Goal: Information Seeking & Learning: Learn about a topic

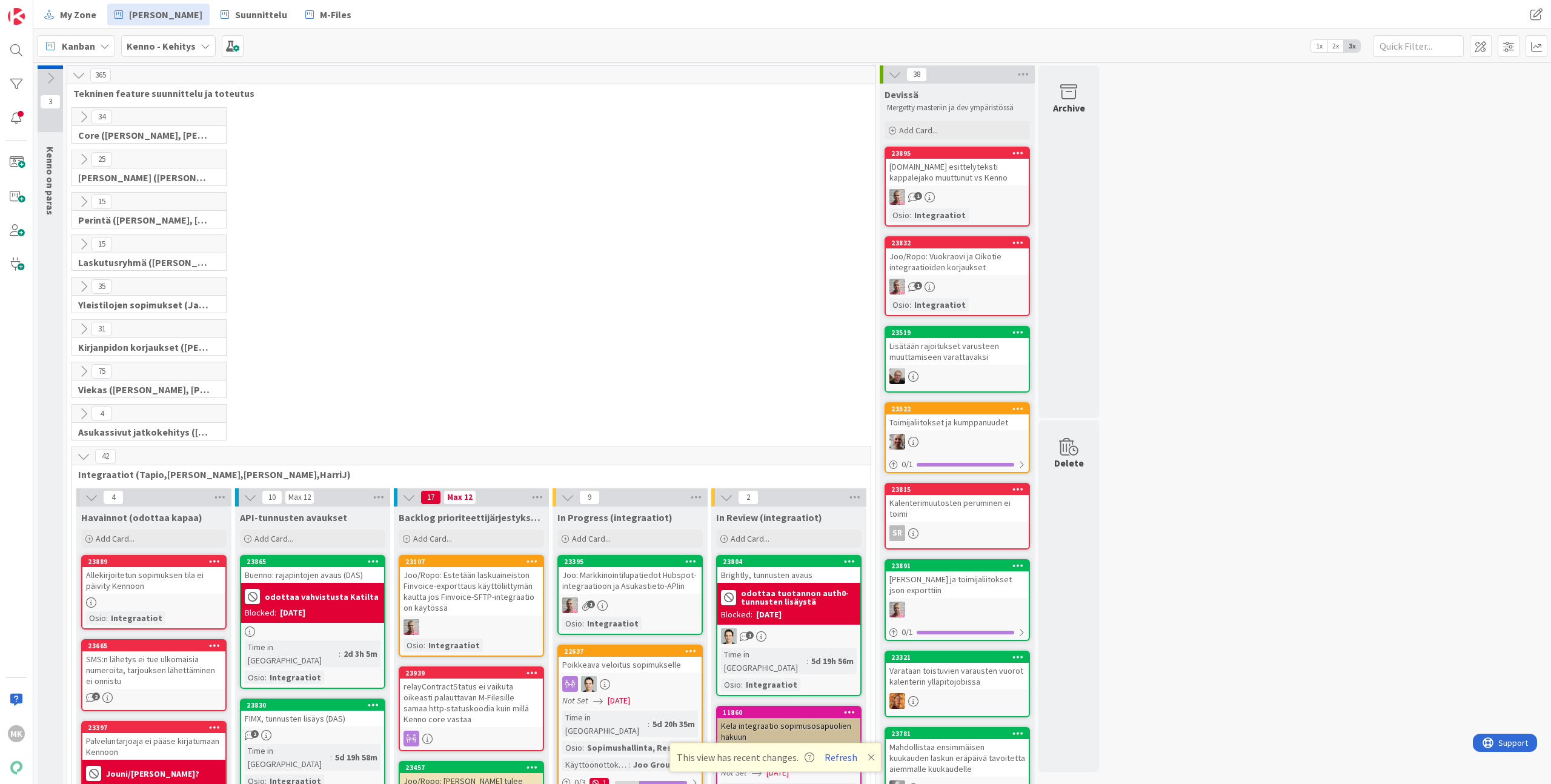
scroll to position [321, 0]
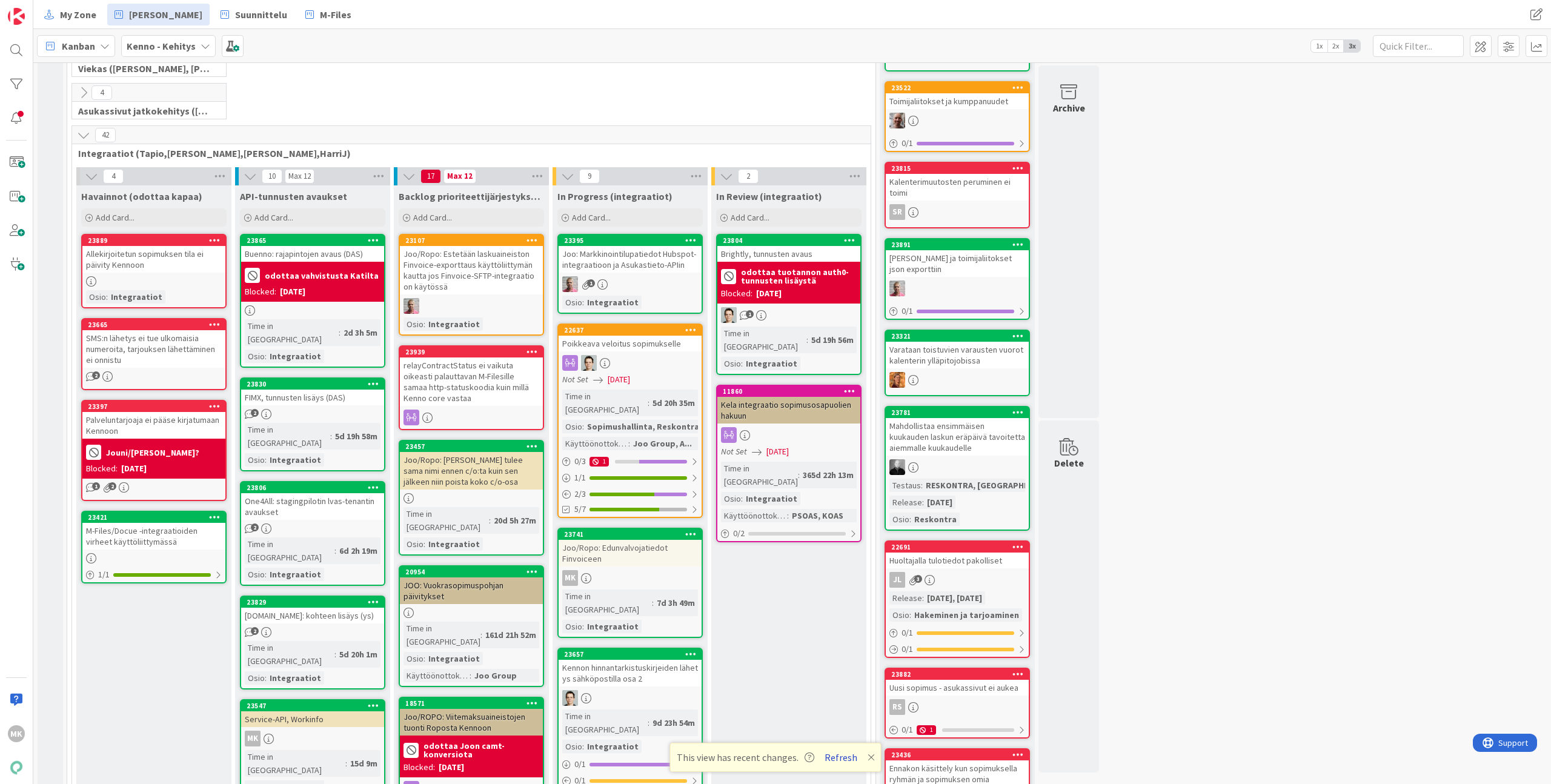
click at [832, 760] on button "Refresh" at bounding box center [841, 757] width 41 height 16
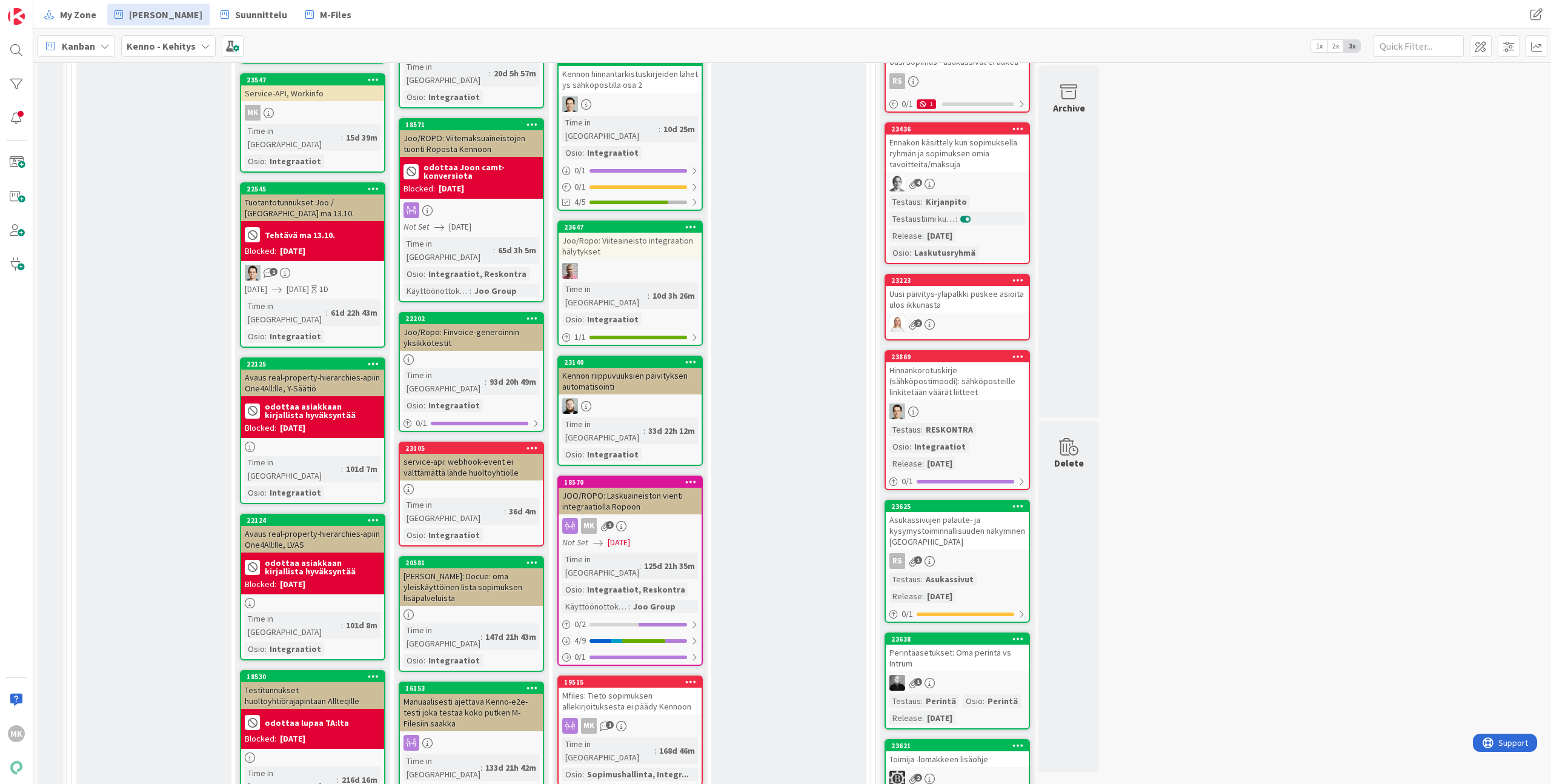
scroll to position [1081, 0]
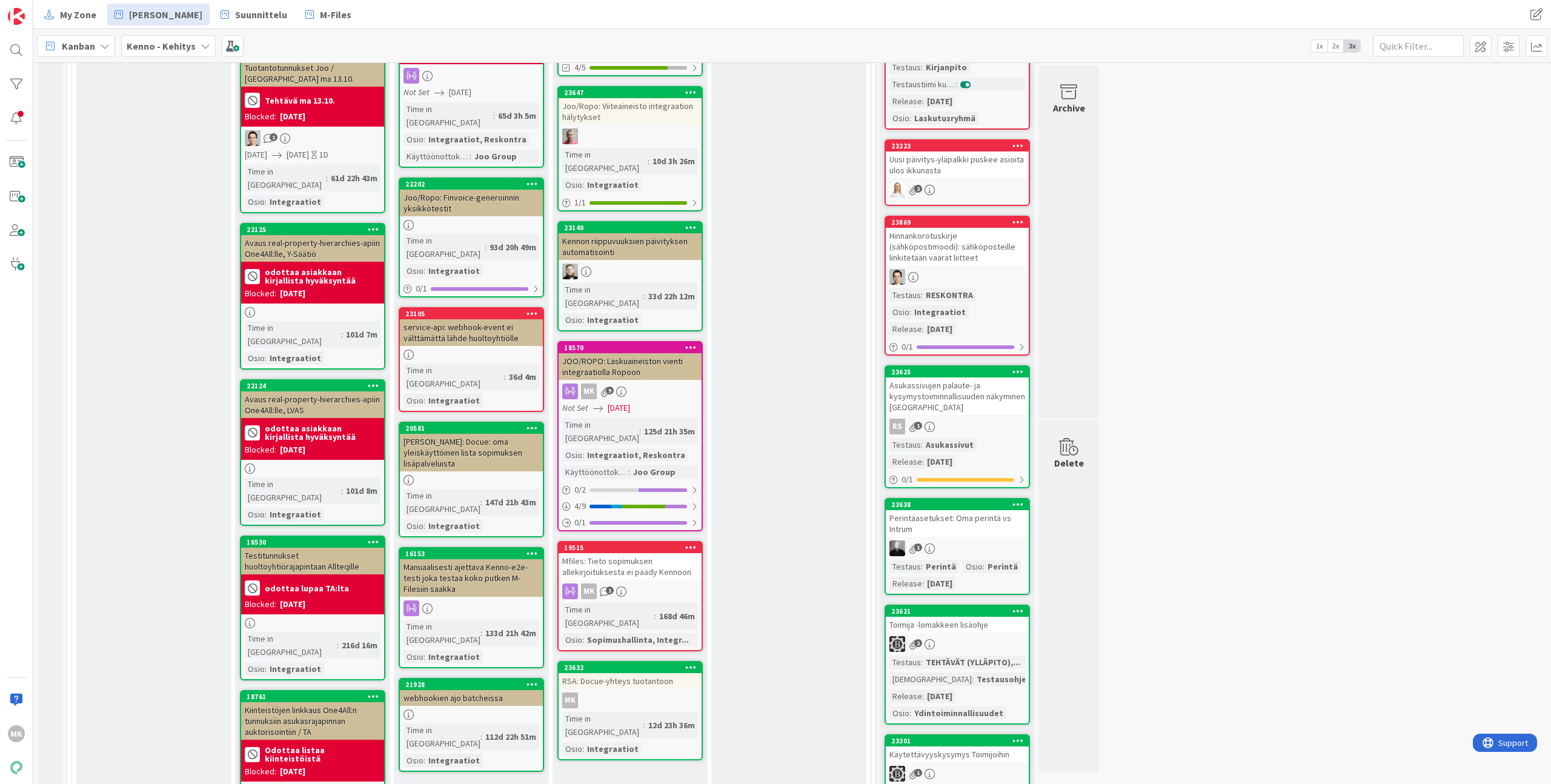
click at [447, 782] on link "Show More (7)" at bounding box center [471, 791] width 146 height 19
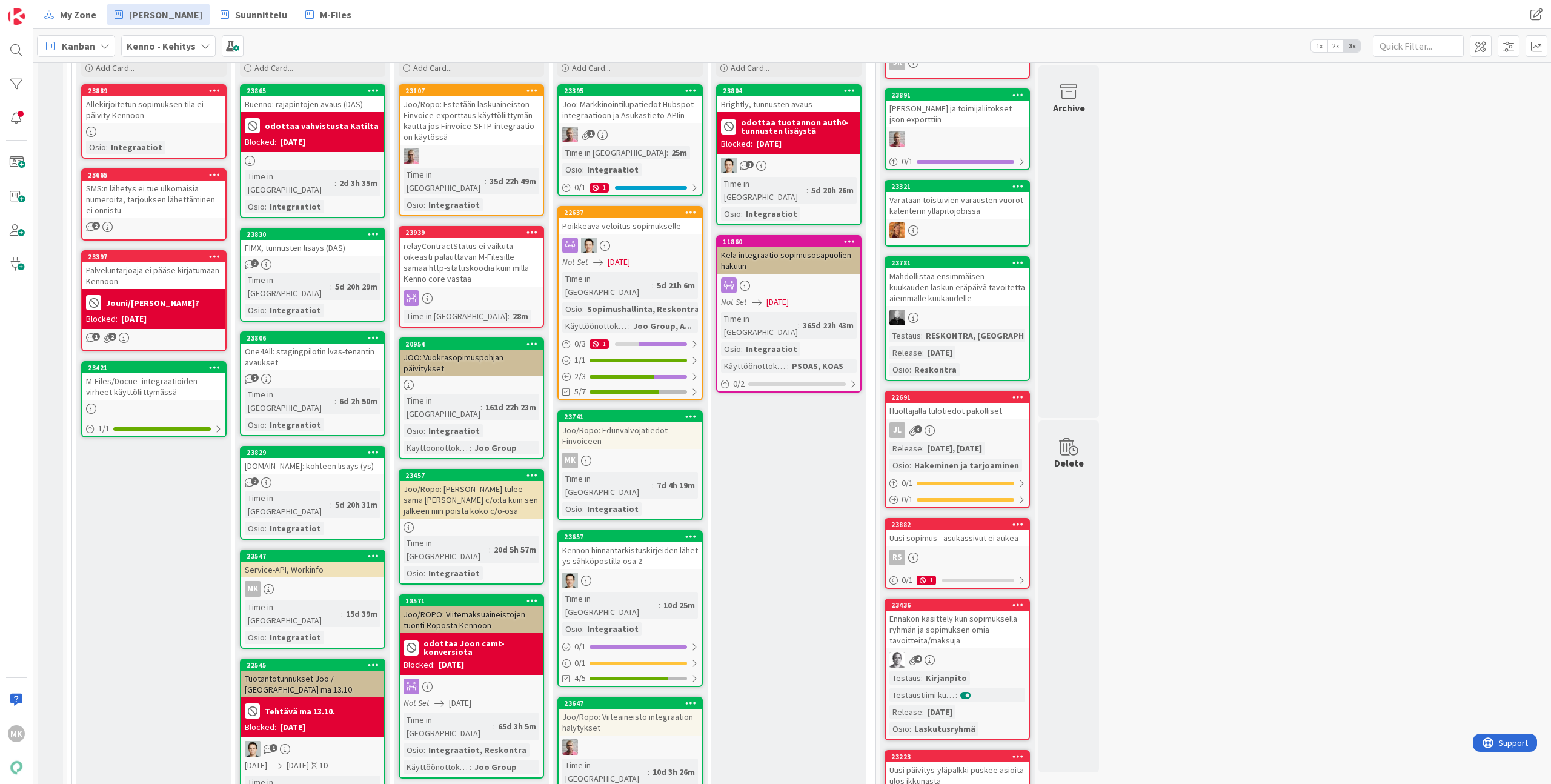
scroll to position [419, 0]
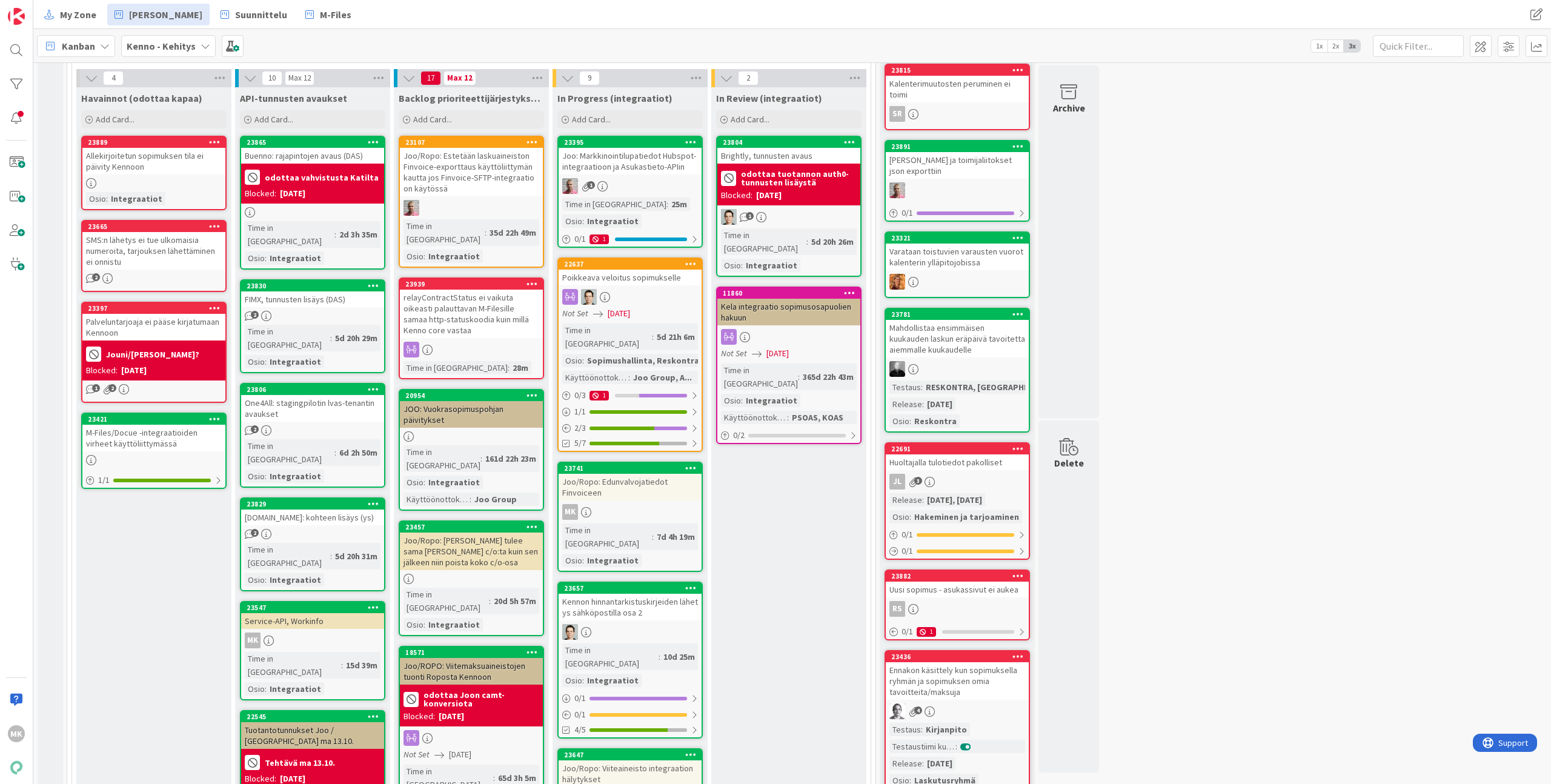
click at [482, 401] on div "JOO: Vuokrasopimuspohjan päivitykset" at bounding box center [471, 415] width 143 height 27
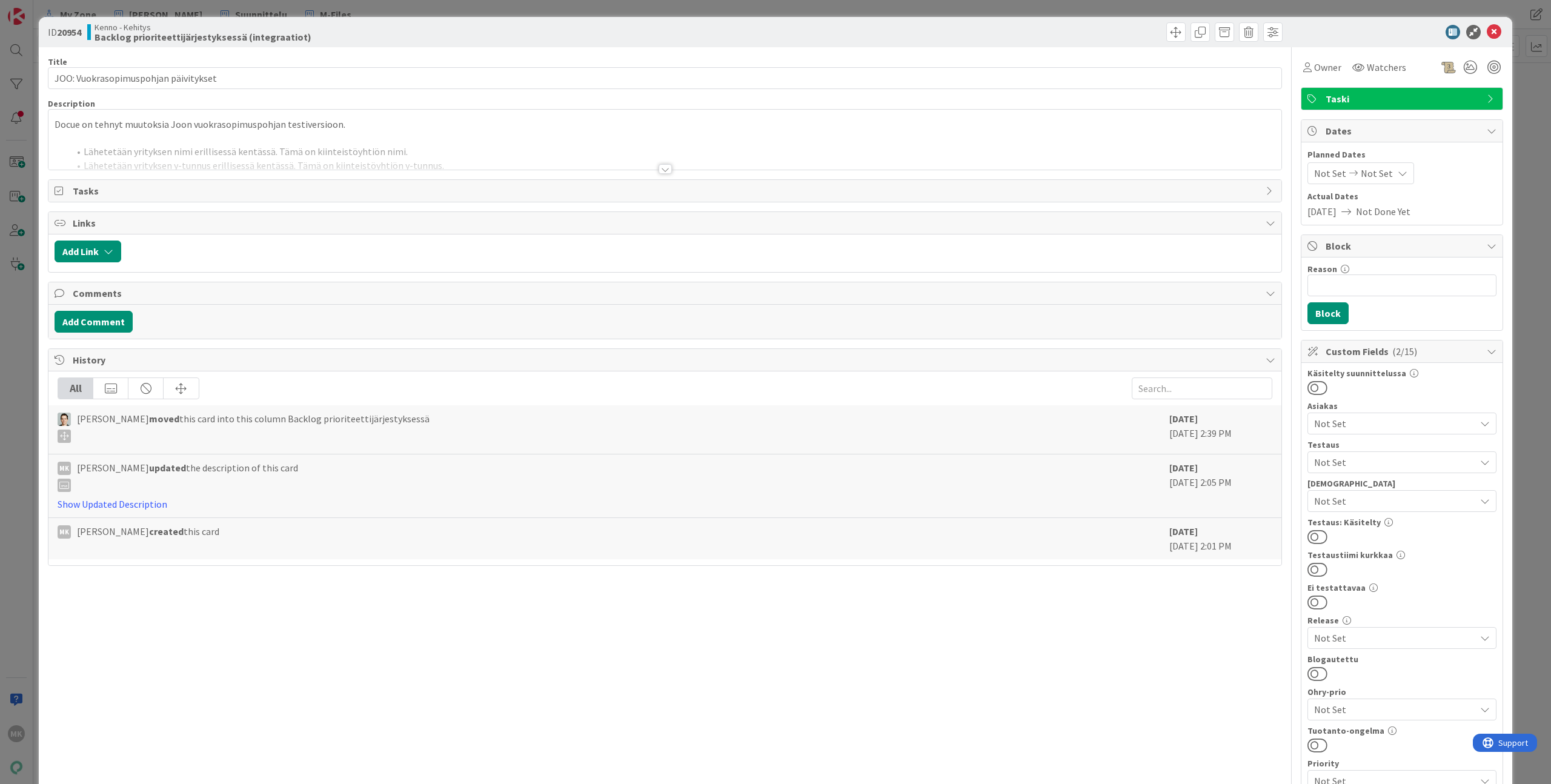
click at [496, 153] on div at bounding box center [664, 155] width 1233 height 31
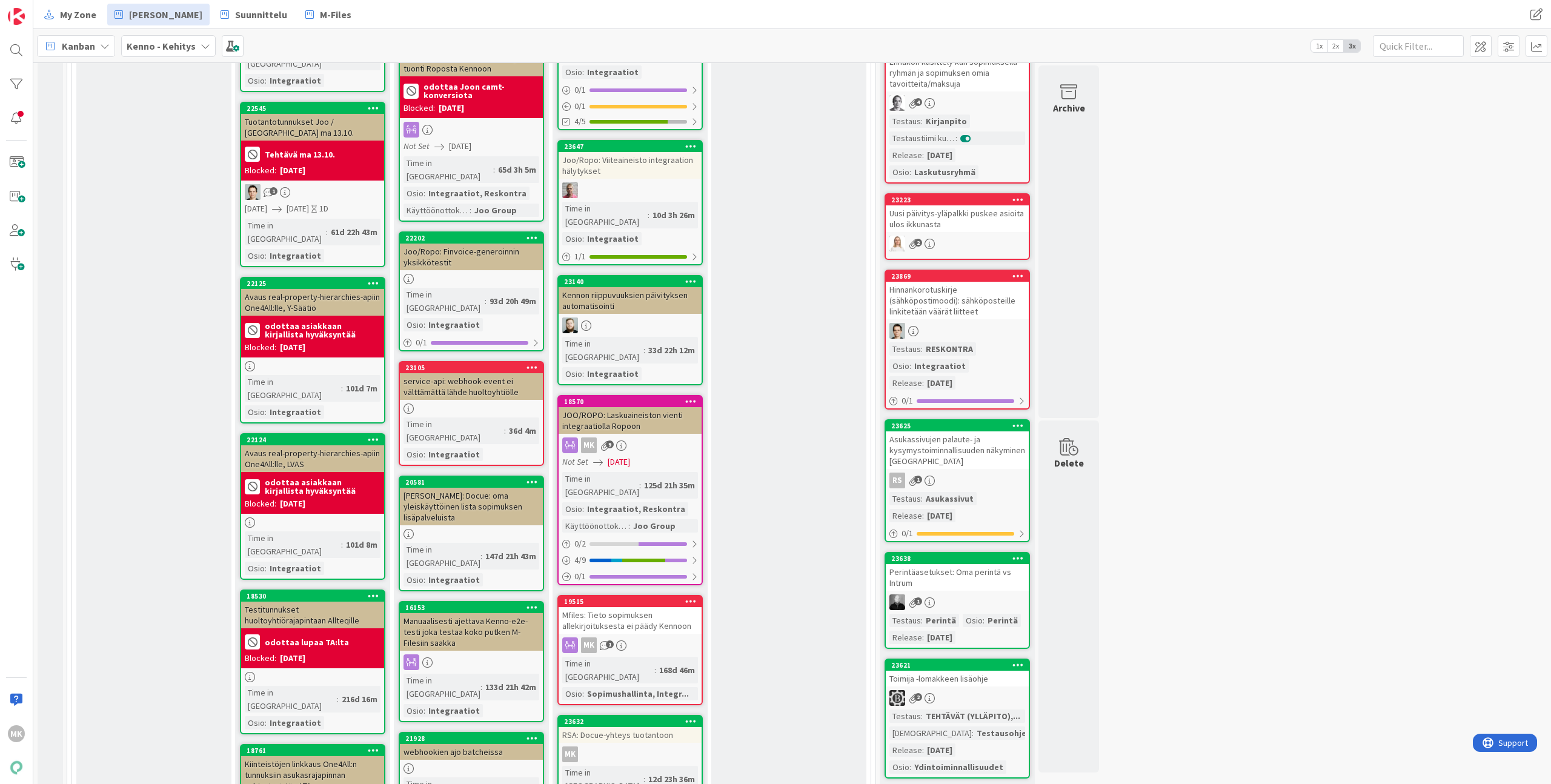
scroll to position [1035, 0]
